Goal: Task Accomplishment & Management: Manage account settings

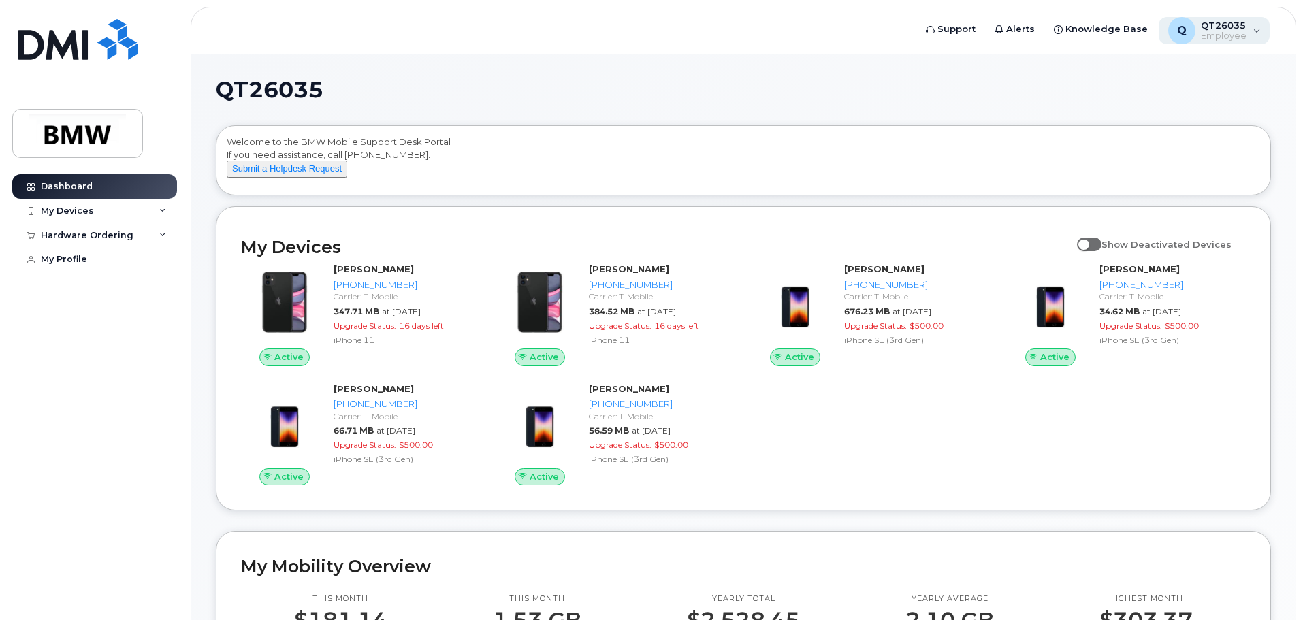
drag, startPoint x: 1249, startPoint y: 32, endPoint x: 1237, endPoint y: 42, distance: 15.5
click at [1243, 36] on div "Q QT26035 Employee" at bounding box center [1215, 30] width 112 height 27
click at [968, 95] on h1 "QT26035" at bounding box center [740, 90] width 1049 height 22
click at [59, 256] on div "My Profile" at bounding box center [64, 259] width 46 height 11
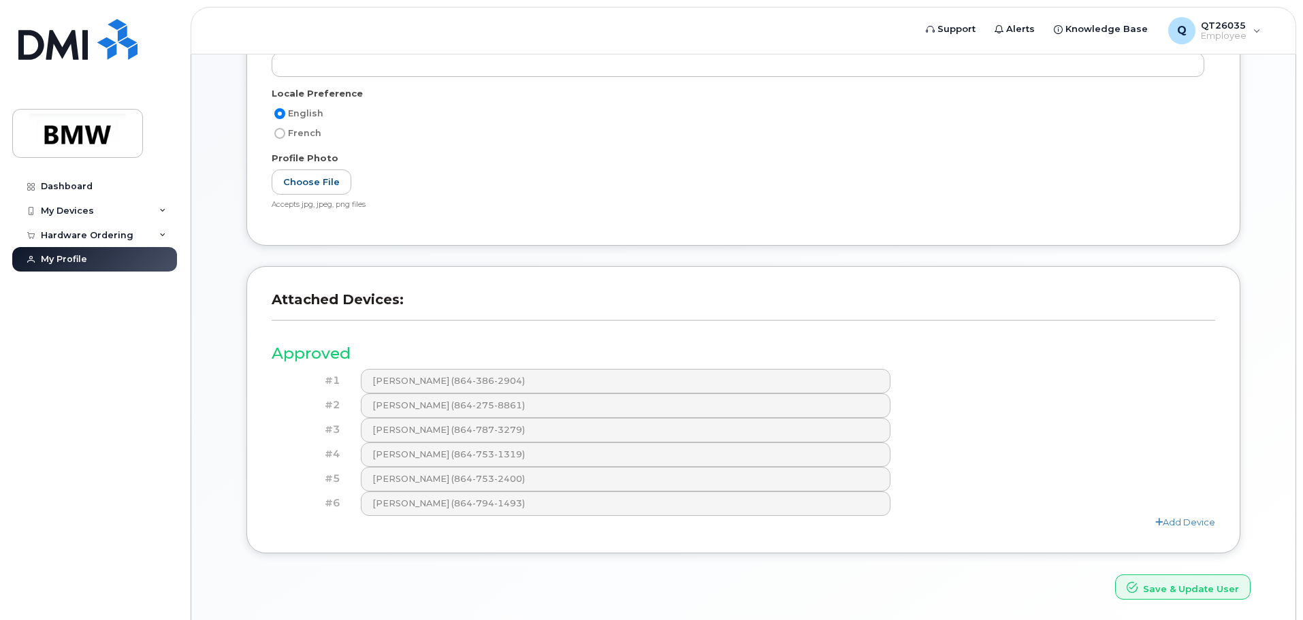
scroll to position [243, 0]
